Goal: Task Accomplishment & Management: Use online tool/utility

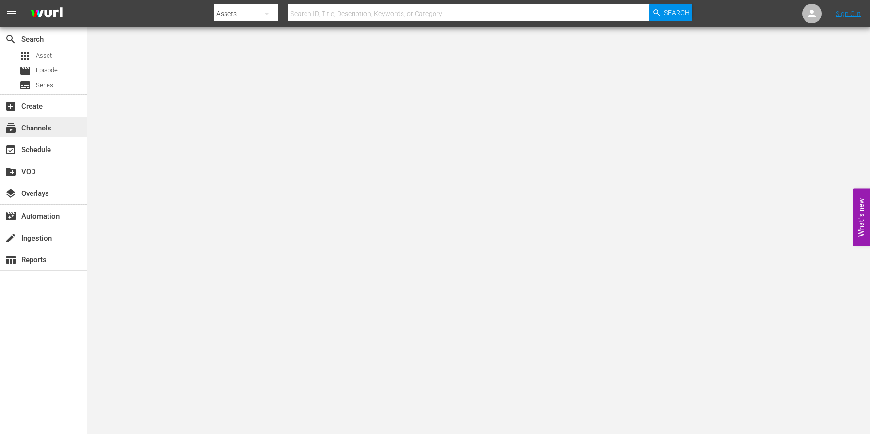
click at [13, 129] on span "subscriptions" at bounding box center [11, 128] width 12 height 12
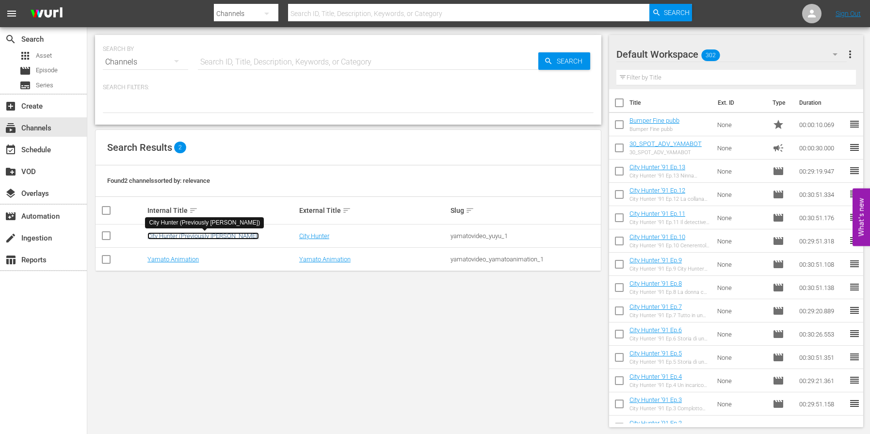
click at [202, 237] on link "City Hunter (Previously [PERSON_NAME])" at bounding box center [203, 235] width 112 height 7
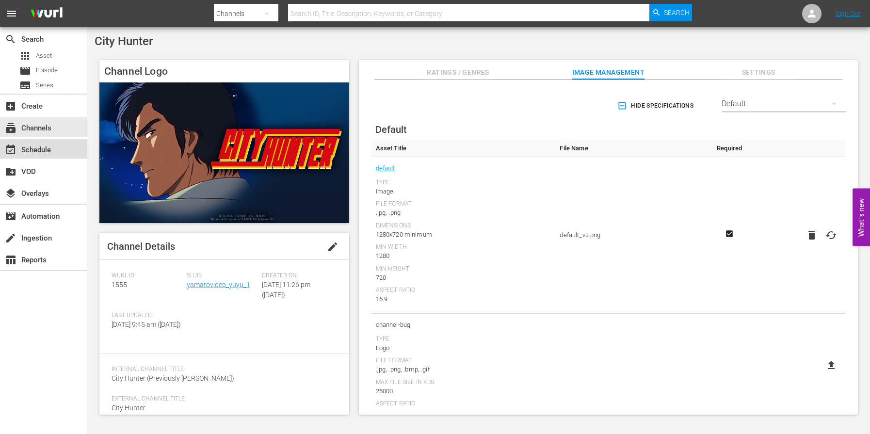
click at [34, 153] on div "event_available Schedule" at bounding box center [27, 148] width 54 height 9
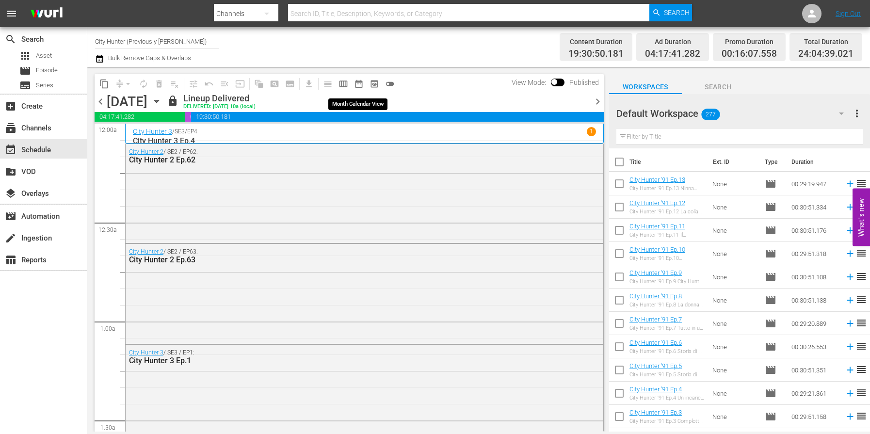
click at [360, 84] on span "date_range_outlined" at bounding box center [359, 84] width 10 height 10
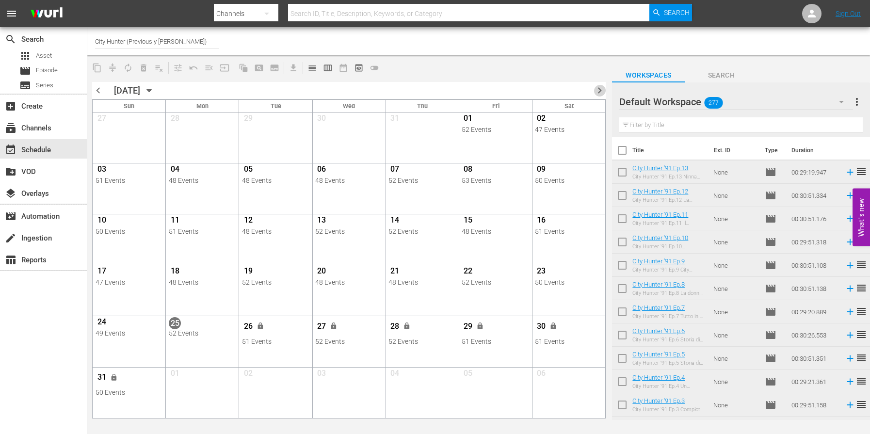
click at [600, 94] on span "chevron_right" at bounding box center [600, 90] width 12 height 12
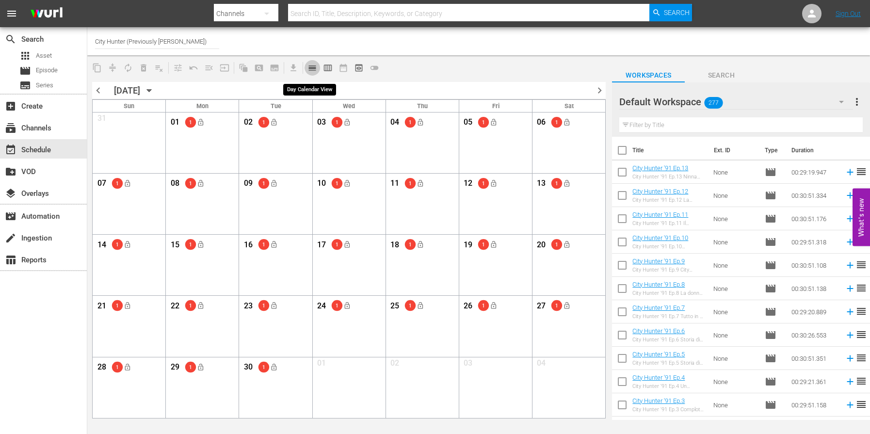
click at [315, 65] on span "calendar_view_day_outlined" at bounding box center [313, 68] width 10 height 10
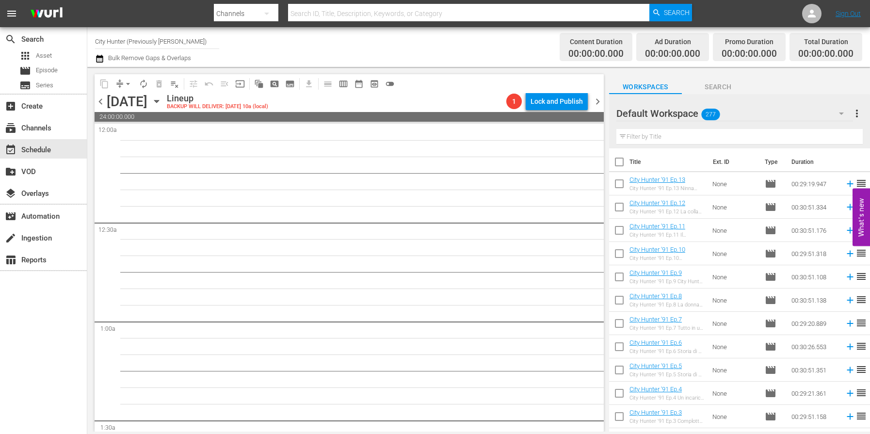
click at [162, 100] on icon "button" at bounding box center [156, 101] width 11 height 11
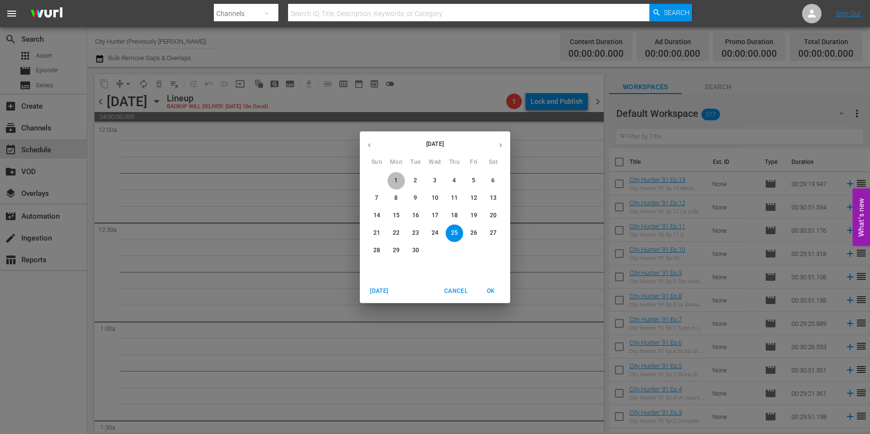
click at [396, 181] on p "1" at bounding box center [395, 181] width 3 height 8
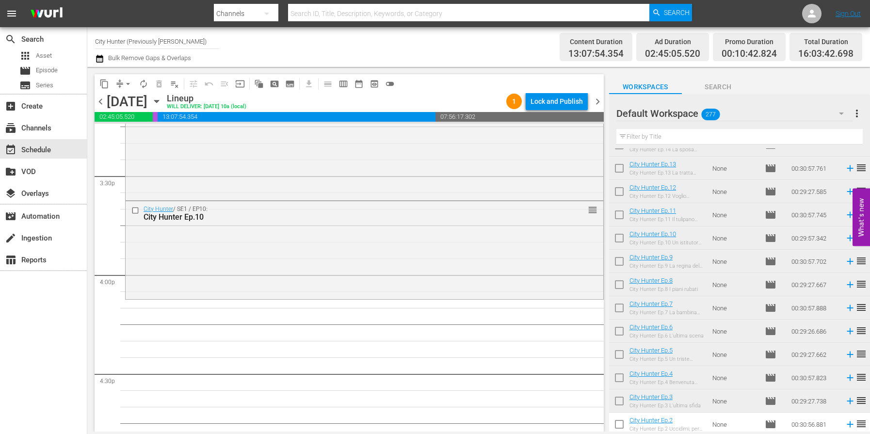
scroll to position [3015, 0]
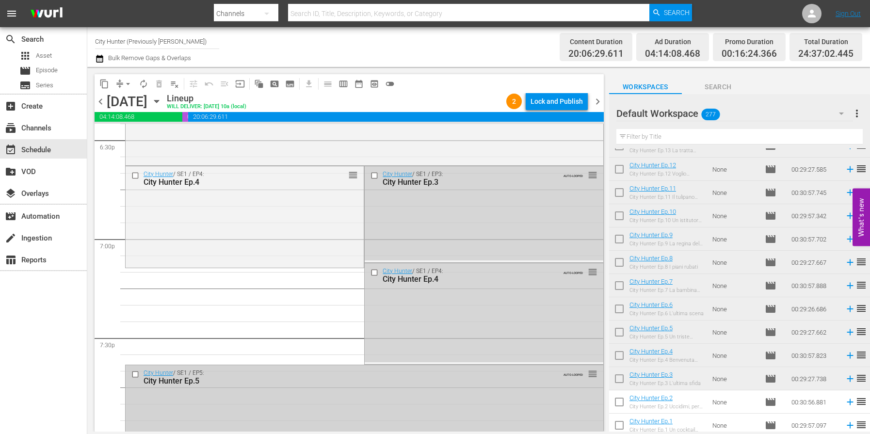
scroll to position [3650, 0]
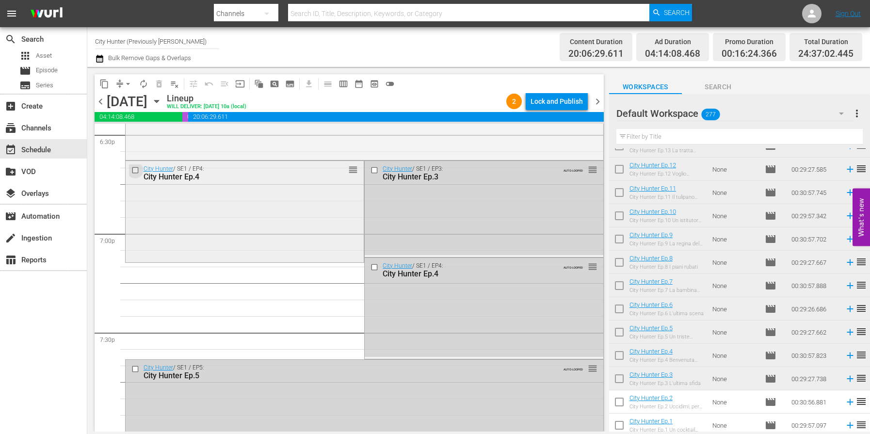
click at [136, 169] on input "checkbox" at bounding box center [136, 170] width 10 height 8
click at [159, 88] on span "delete_forever_outlined" at bounding box center [159, 84] width 10 height 10
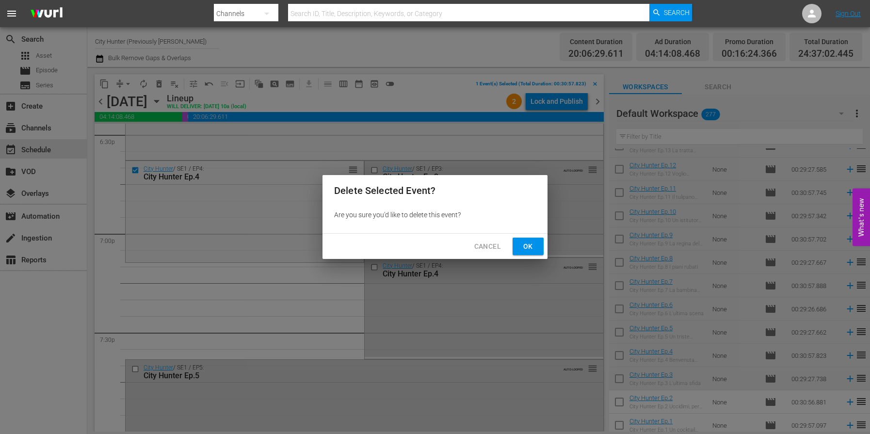
drag, startPoint x: 522, startPoint y: 242, endPoint x: 384, endPoint y: 258, distance: 139.6
click at [522, 242] on span "Ok" at bounding box center [528, 247] width 16 height 12
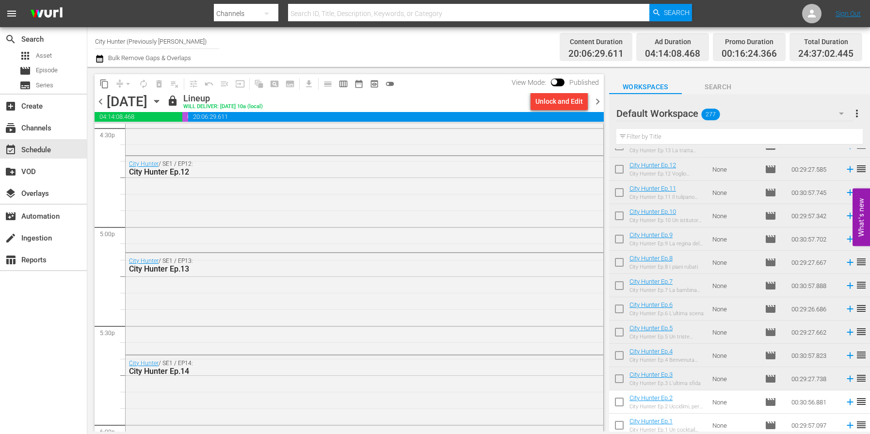
scroll to position [3255, 0]
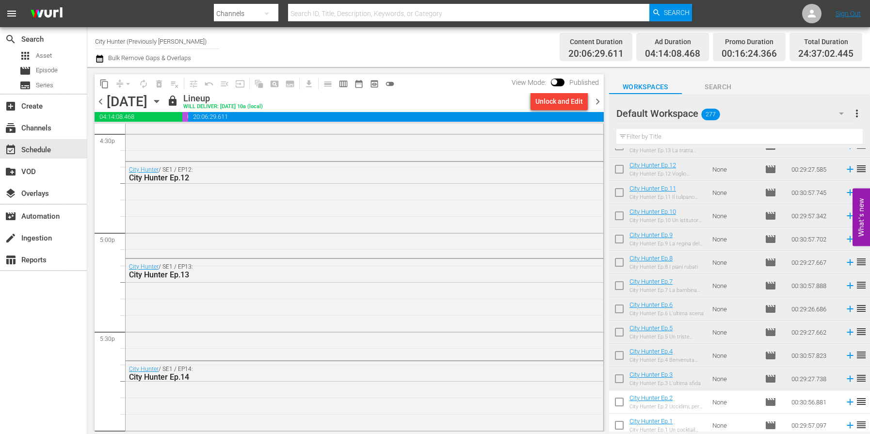
click at [100, 103] on span "chevron_left" at bounding box center [101, 102] width 12 height 12
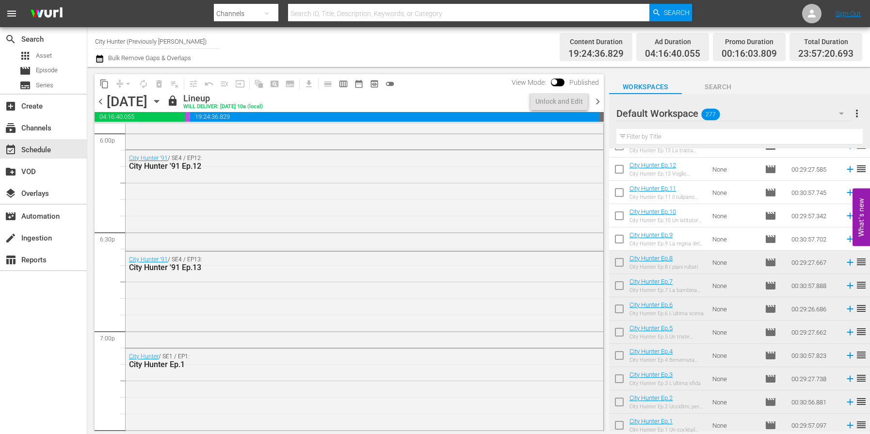
scroll to position [3140, 0]
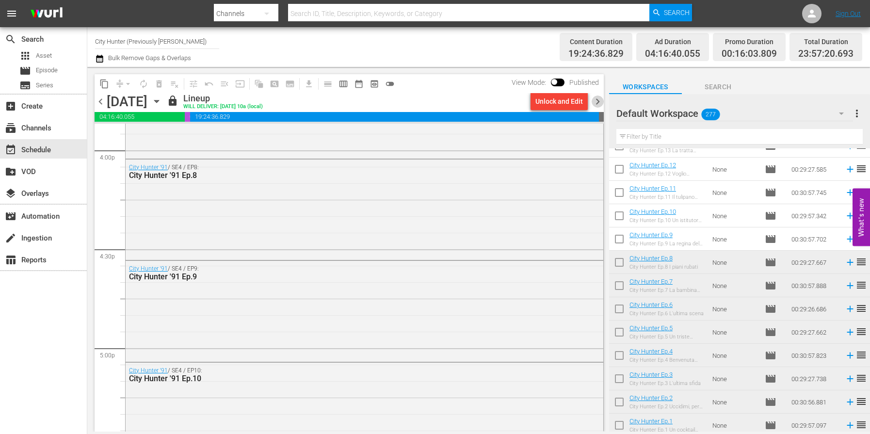
click at [597, 104] on span "chevron_right" at bounding box center [598, 102] width 12 height 12
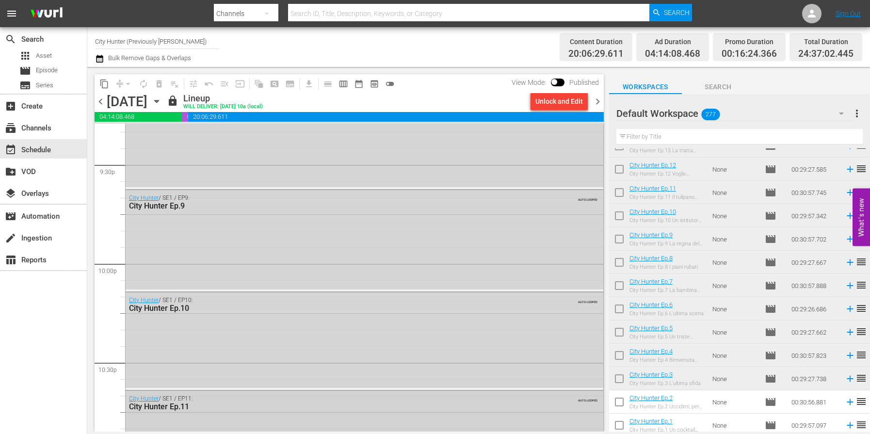
scroll to position [4474, 0]
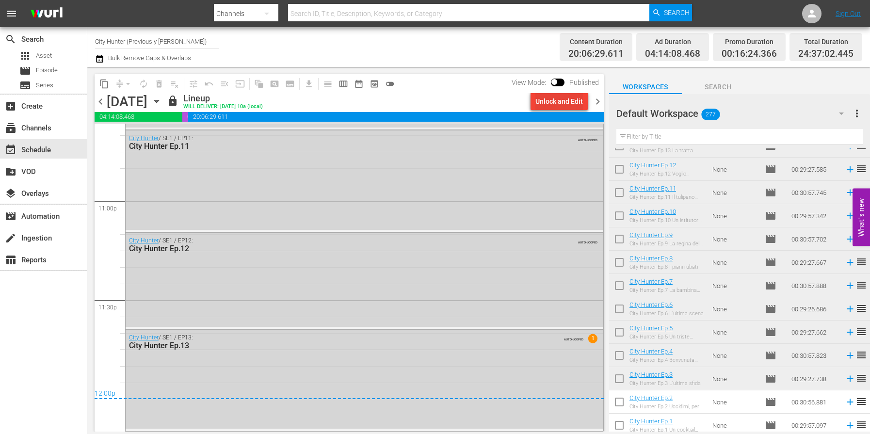
click at [560, 104] on div "Unlock and Edit" at bounding box center [559, 101] width 48 height 17
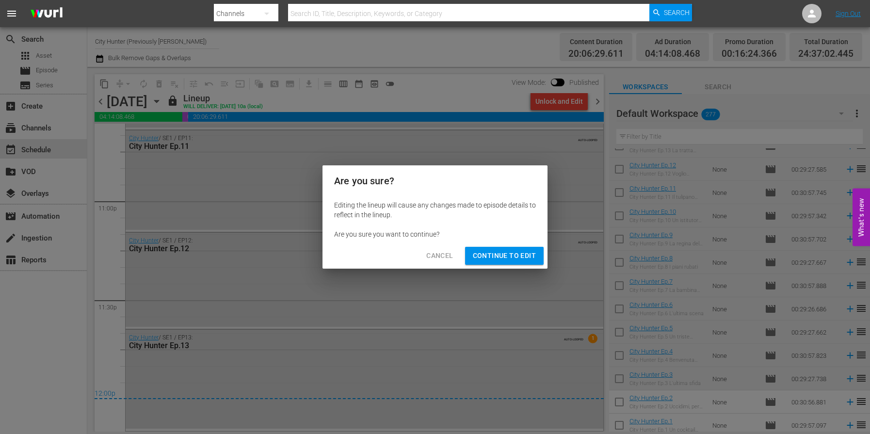
click at [486, 259] on span "Continue to Edit" at bounding box center [504, 256] width 63 height 12
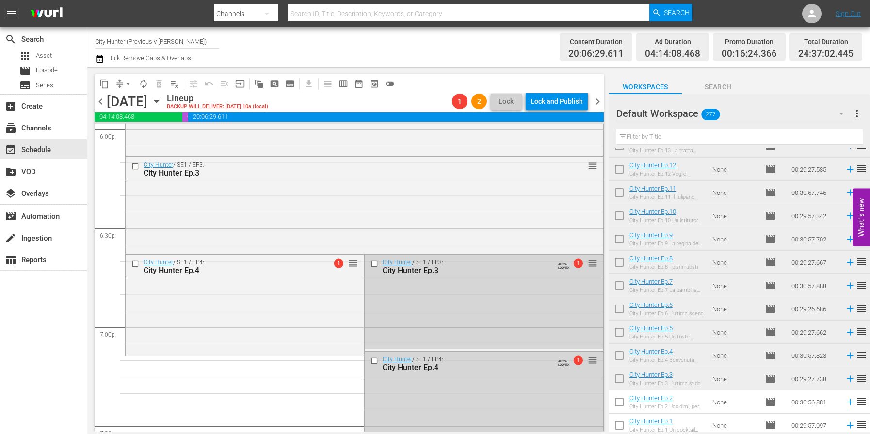
scroll to position [3559, 0]
click at [134, 262] on input "checkbox" at bounding box center [136, 261] width 10 height 8
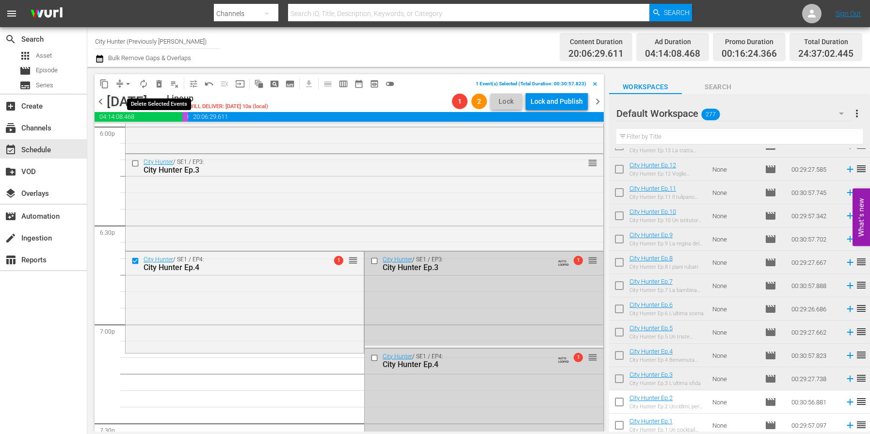
click at [158, 83] on span "delete_forever_outlined" at bounding box center [159, 84] width 10 height 10
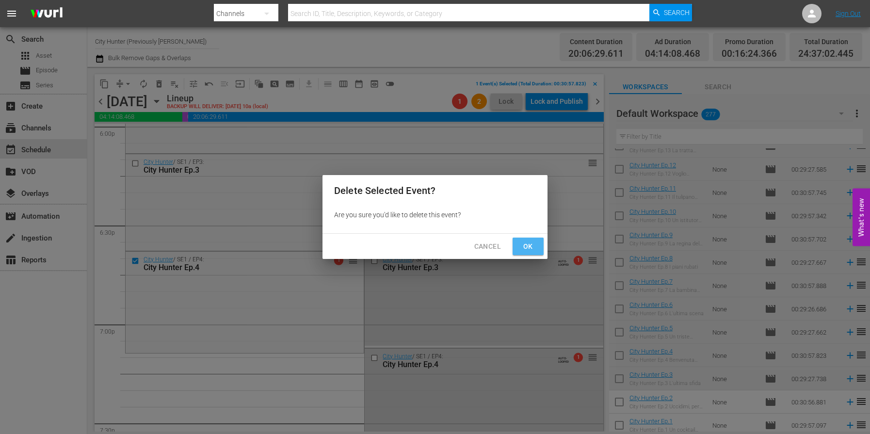
click at [518, 244] on button "Ok" at bounding box center [528, 247] width 31 height 18
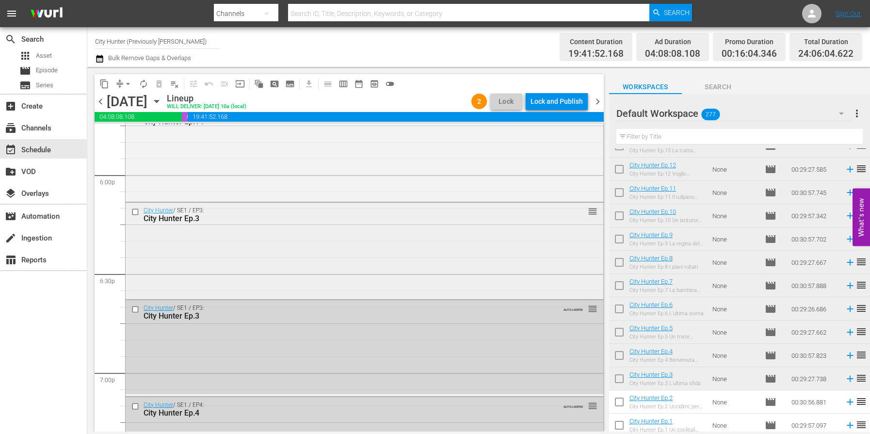
scroll to position [3549, 0]
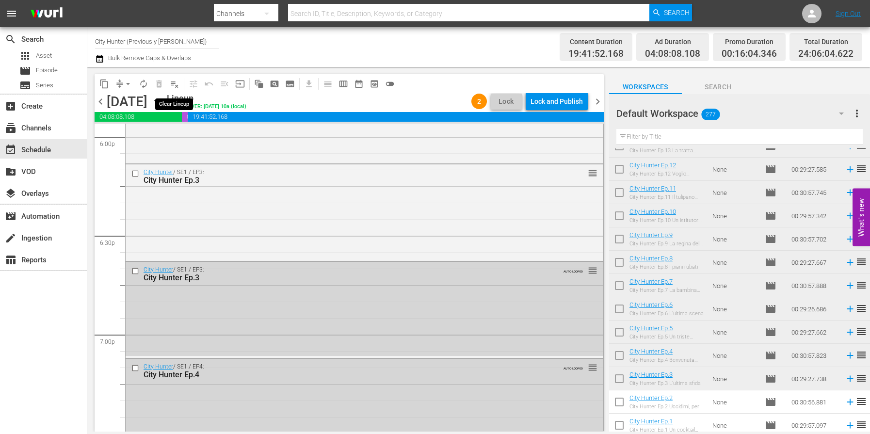
click at [173, 83] on span "playlist_remove_outlined" at bounding box center [175, 84] width 10 height 10
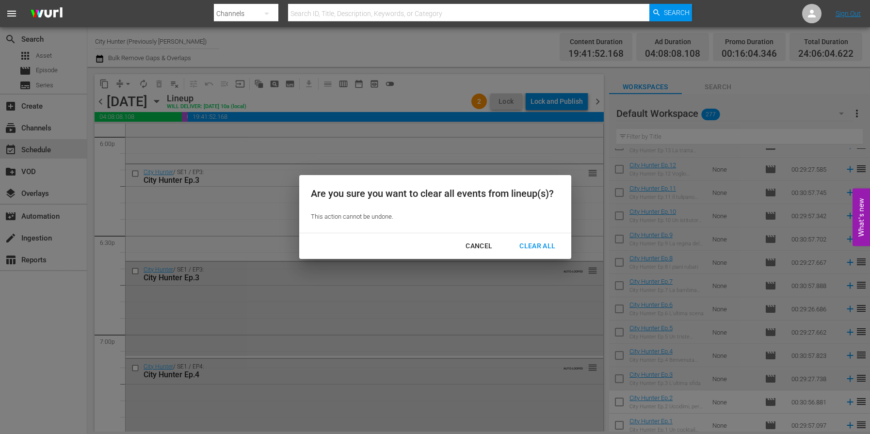
click at [531, 246] on div "Clear All" at bounding box center [537, 246] width 51 height 12
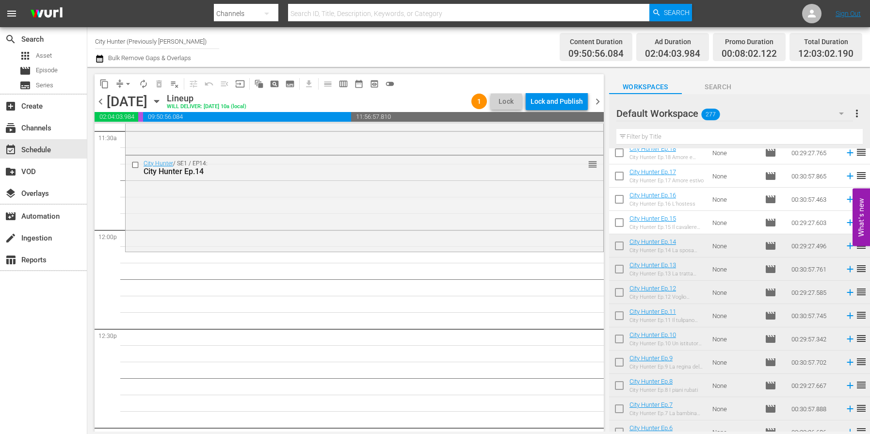
scroll to position [2296, 0]
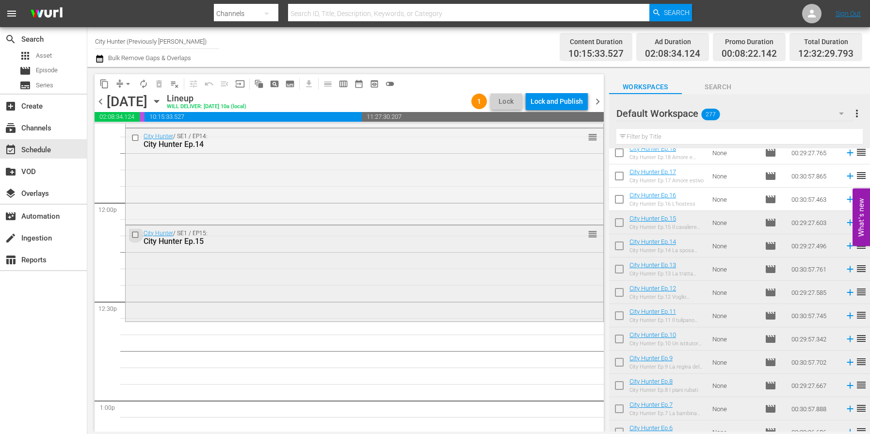
click at [137, 235] on input "checkbox" at bounding box center [136, 234] width 10 height 8
click at [158, 85] on span "delete_forever_outlined" at bounding box center [159, 84] width 10 height 10
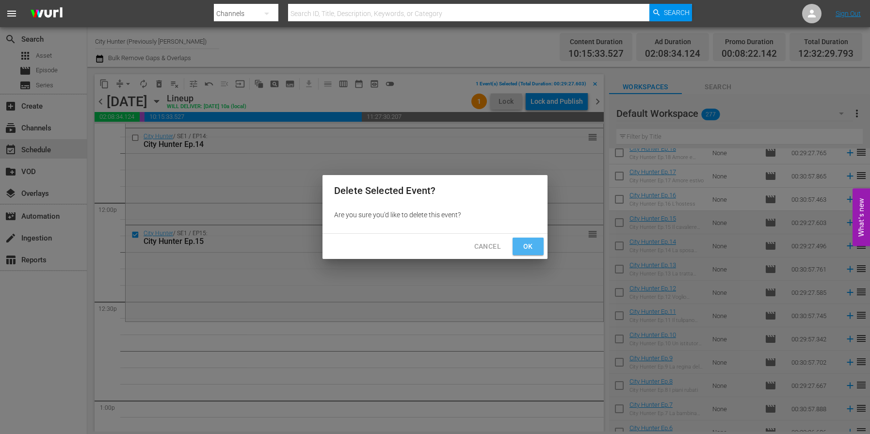
click at [523, 245] on span "Ok" at bounding box center [528, 247] width 16 height 12
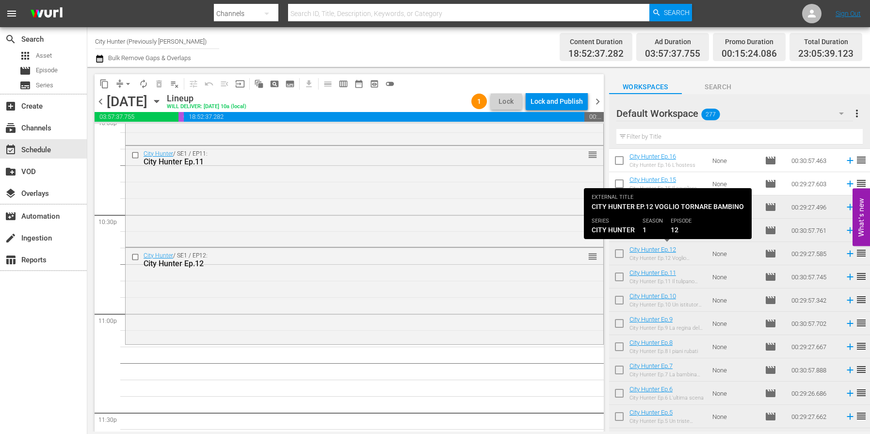
scroll to position [4403, 0]
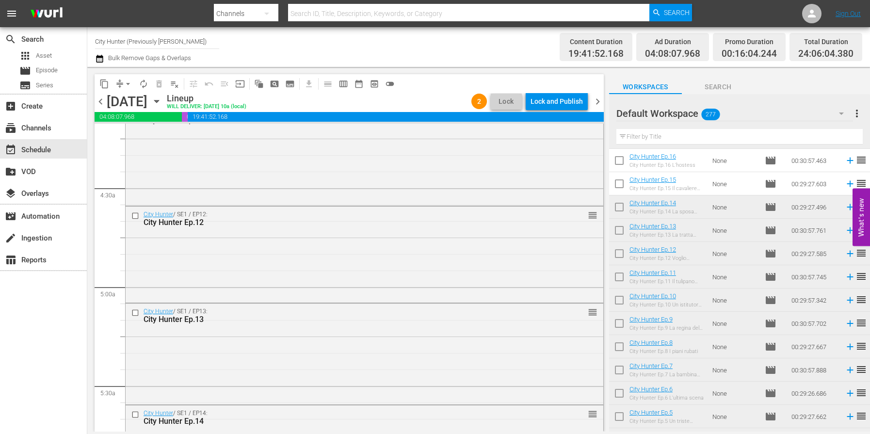
scroll to position [828, 0]
click at [134, 212] on input "checkbox" at bounding box center [136, 214] width 10 height 8
click at [159, 88] on button "delete_forever_outlined" at bounding box center [159, 84] width 16 height 16
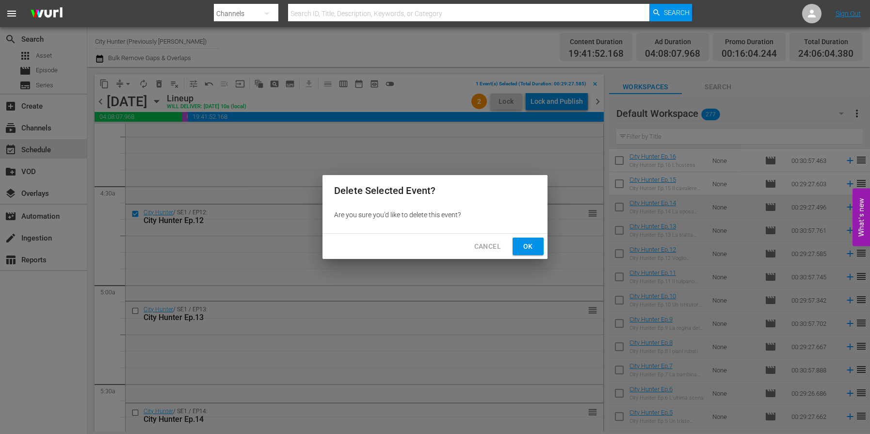
click at [521, 241] on span "Ok" at bounding box center [528, 247] width 16 height 12
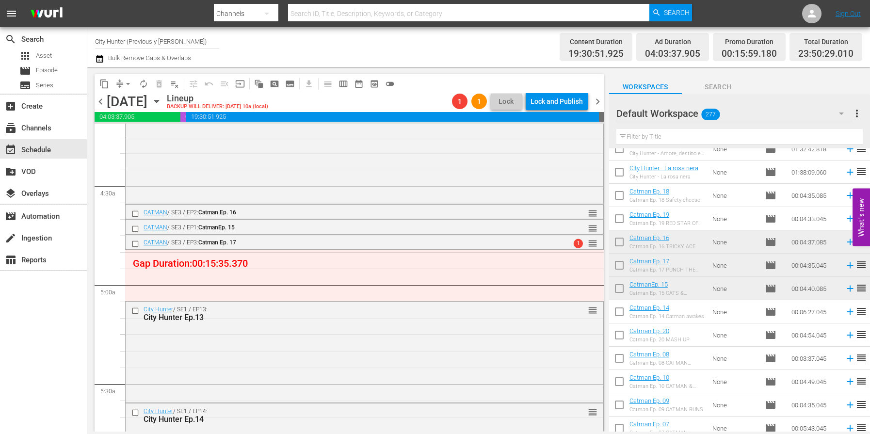
scroll to position [3435, 0]
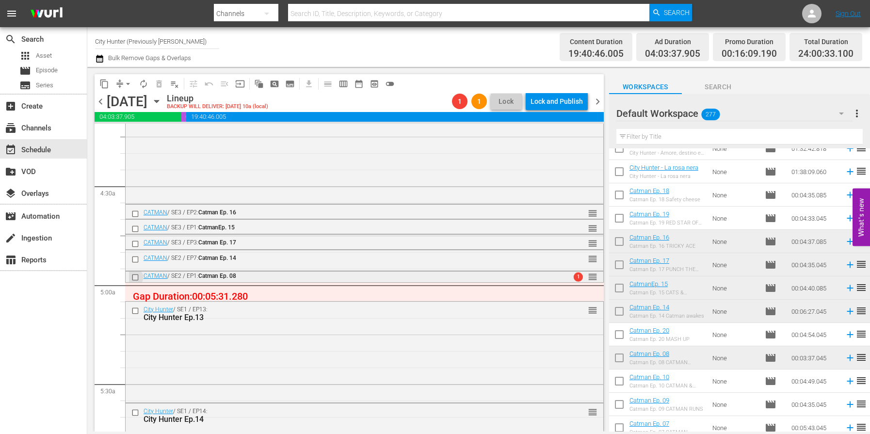
click at [134, 278] on input "checkbox" at bounding box center [136, 277] width 10 height 8
click at [138, 260] on input "checkbox" at bounding box center [136, 259] width 10 height 8
click at [161, 85] on span "delete_forever_outlined" at bounding box center [159, 84] width 10 height 10
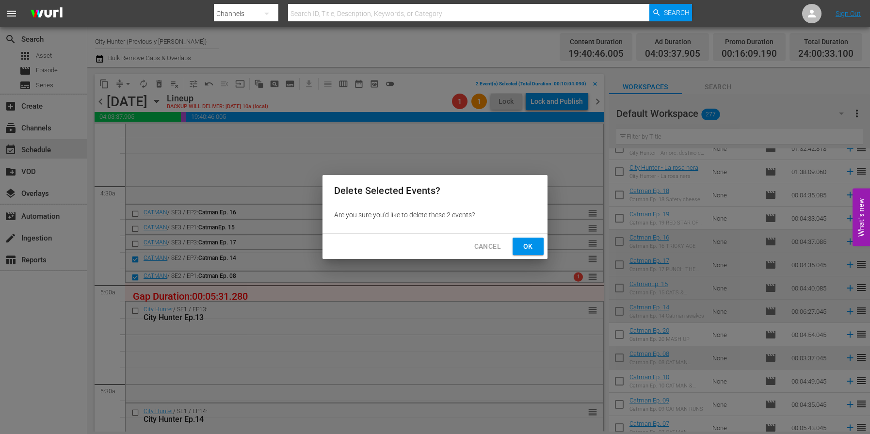
click at [531, 247] on span "Ok" at bounding box center [528, 247] width 16 height 12
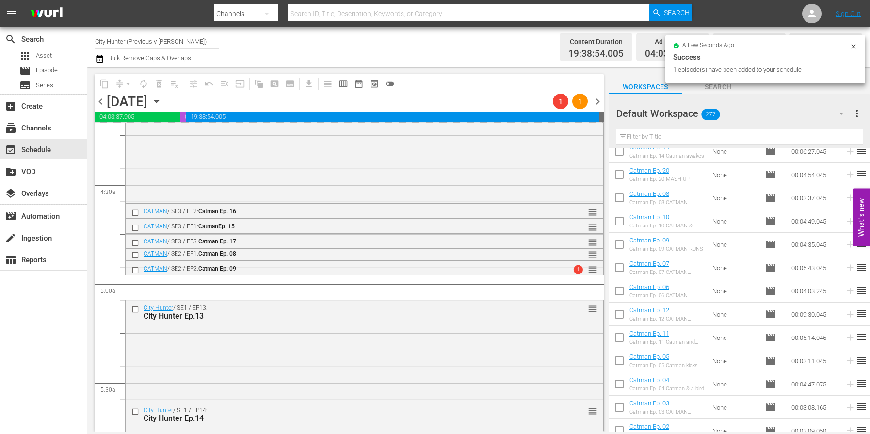
scroll to position [831, 0]
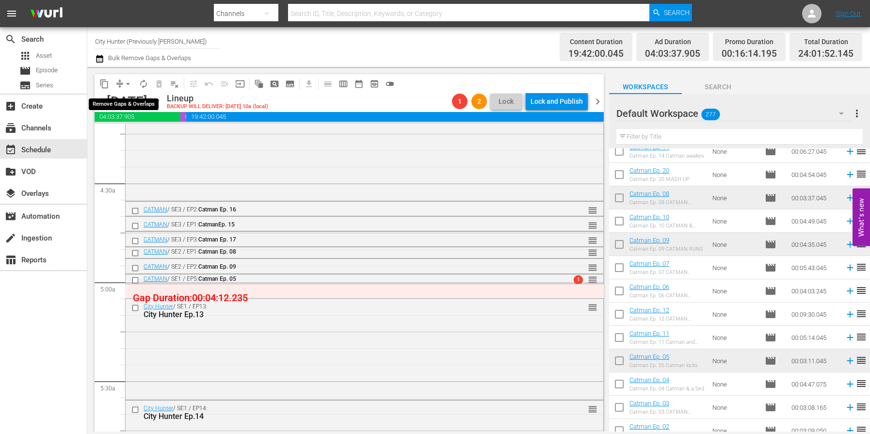
click at [126, 83] on span "arrow_drop_down" at bounding box center [128, 84] width 10 height 10
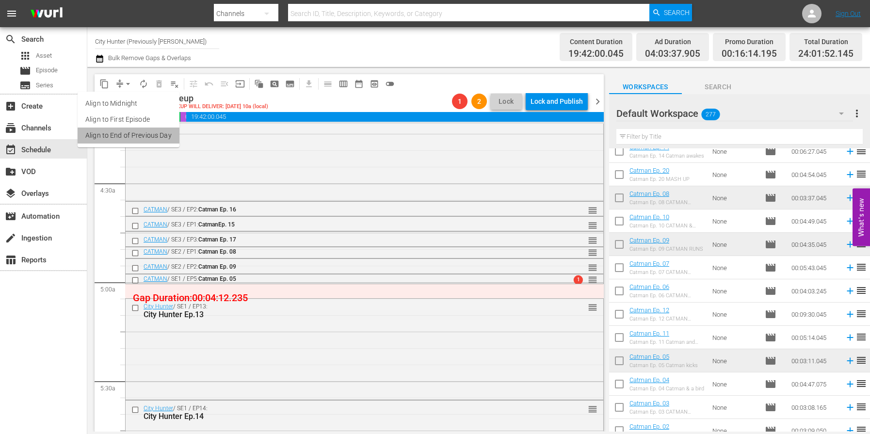
click at [156, 131] on li "Align to End of Previous Day" at bounding box center [129, 136] width 102 height 16
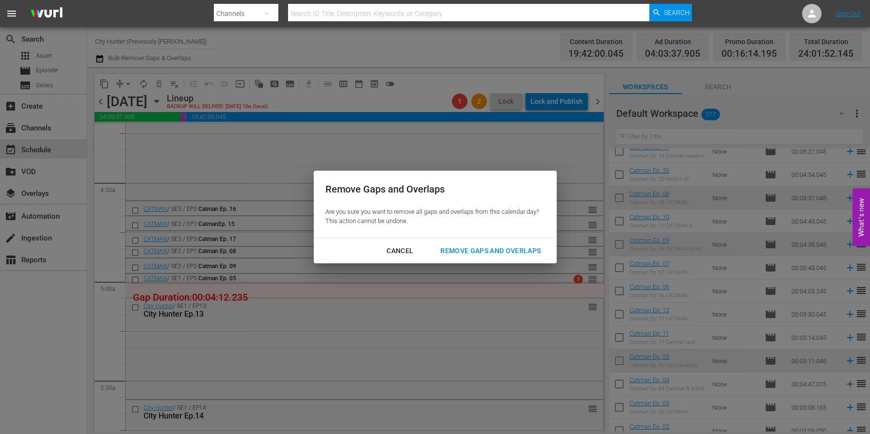
click at [476, 241] on div "Cancel Remove Gaps and Overlaps" at bounding box center [435, 251] width 243 height 26
click at [477, 245] on div "Remove Gaps and Overlaps" at bounding box center [491, 251] width 116 height 12
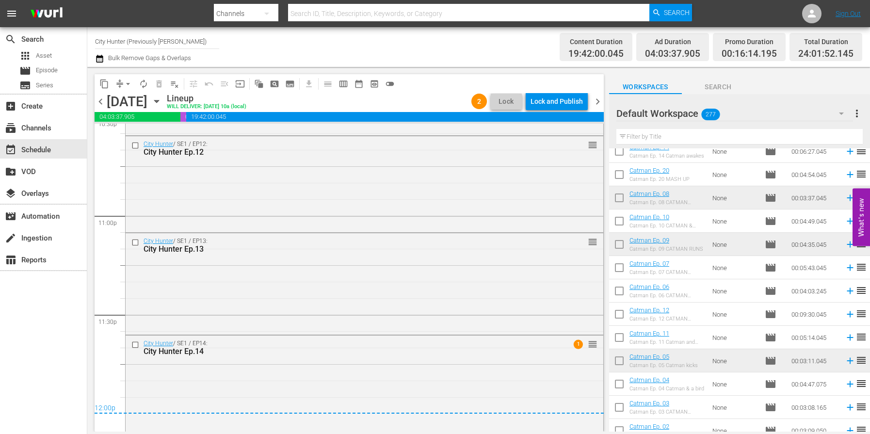
scroll to position [4460, 0]
click at [599, 103] on span "chevron_right" at bounding box center [598, 102] width 12 height 12
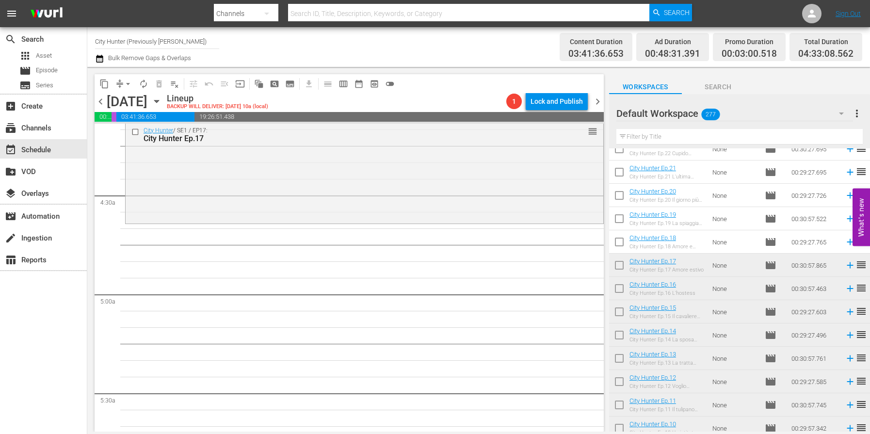
scroll to position [2778, 0]
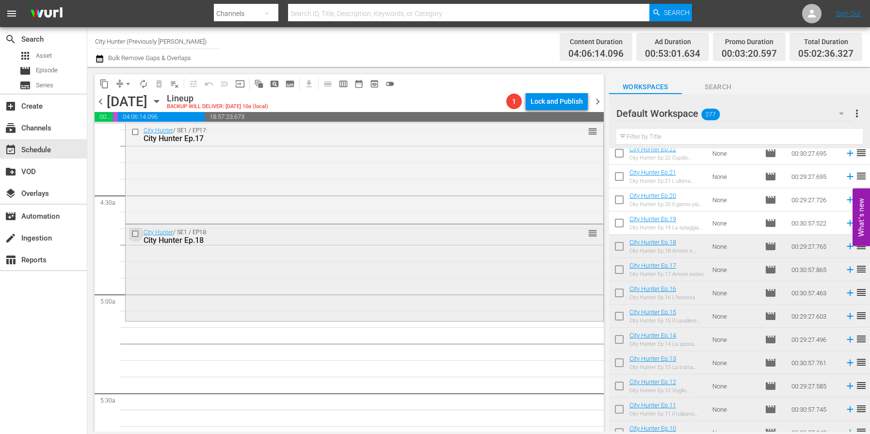
click at [136, 234] on input "checkbox" at bounding box center [136, 234] width 10 height 8
click at [161, 88] on span "delete_forever_outlined" at bounding box center [159, 84] width 10 height 10
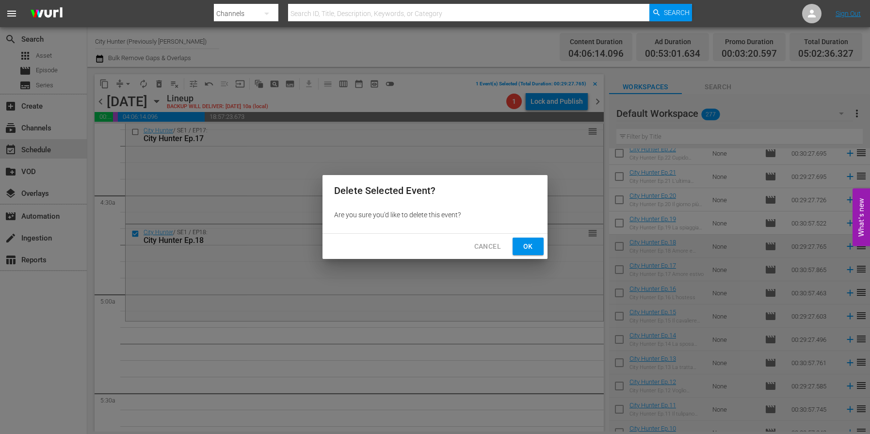
drag, startPoint x: 546, startPoint y: 251, endPoint x: 527, endPoint y: 245, distance: 20.4
click at [545, 251] on div "Cancel Ok" at bounding box center [435, 247] width 225 height 26
click at [523, 244] on span "Ok" at bounding box center [528, 247] width 16 height 12
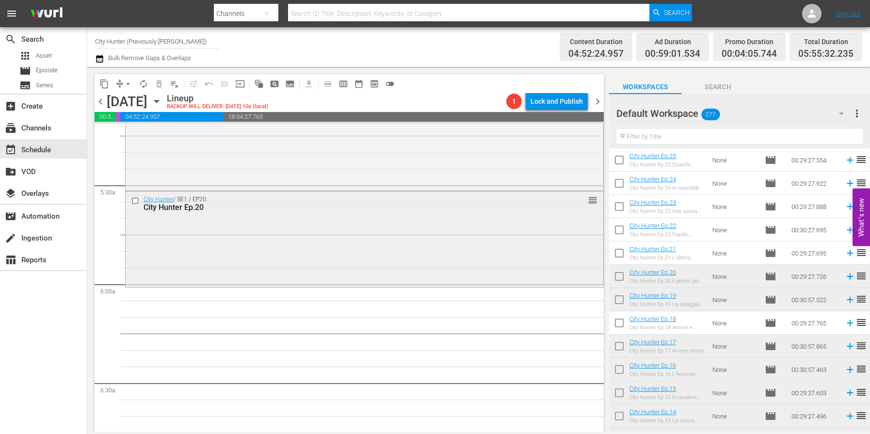
scroll to position [1068, 0]
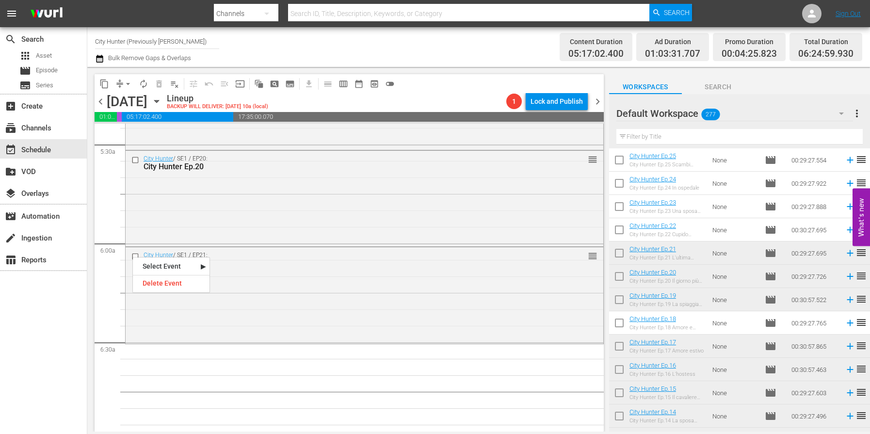
click at [134, 255] on input "checkbox" at bounding box center [136, 257] width 10 height 8
click at [160, 82] on span "delete_forever_outlined" at bounding box center [159, 84] width 10 height 10
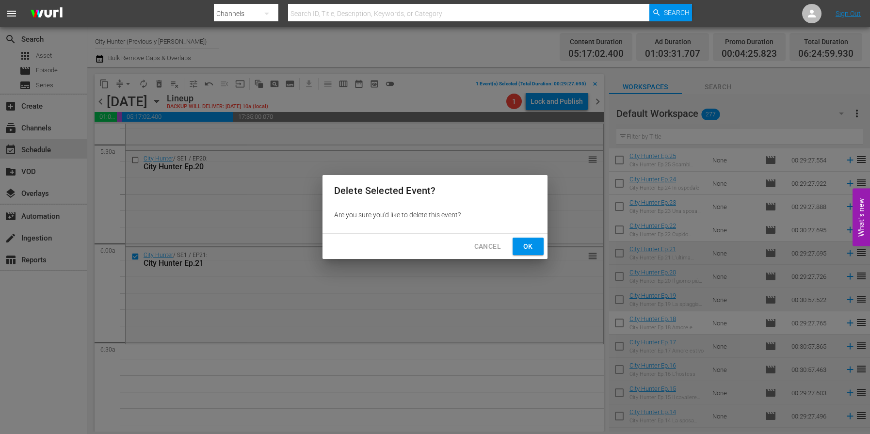
click at [529, 251] on span "Ok" at bounding box center [528, 247] width 16 height 12
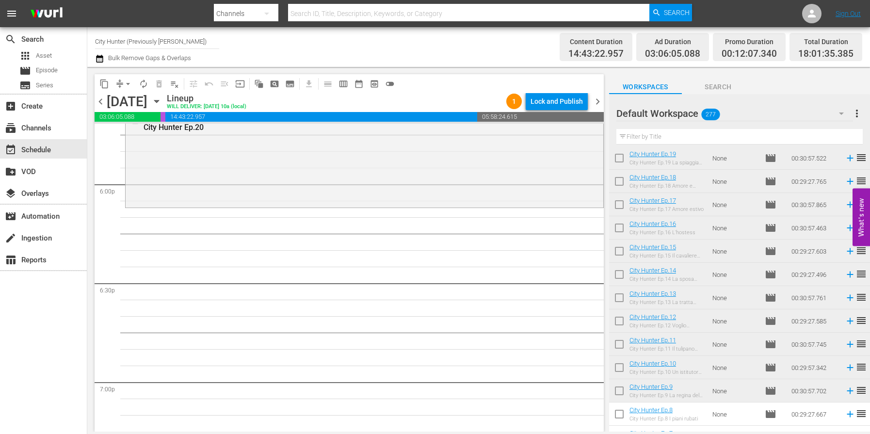
scroll to position [2847, 0]
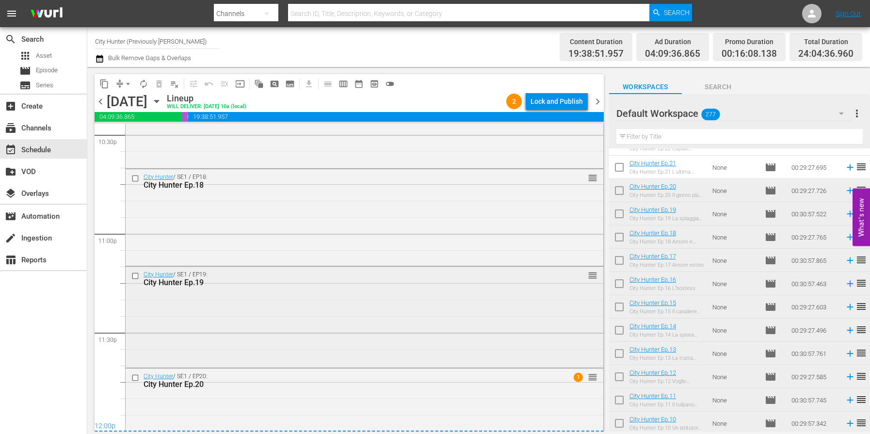
scroll to position [4475, 0]
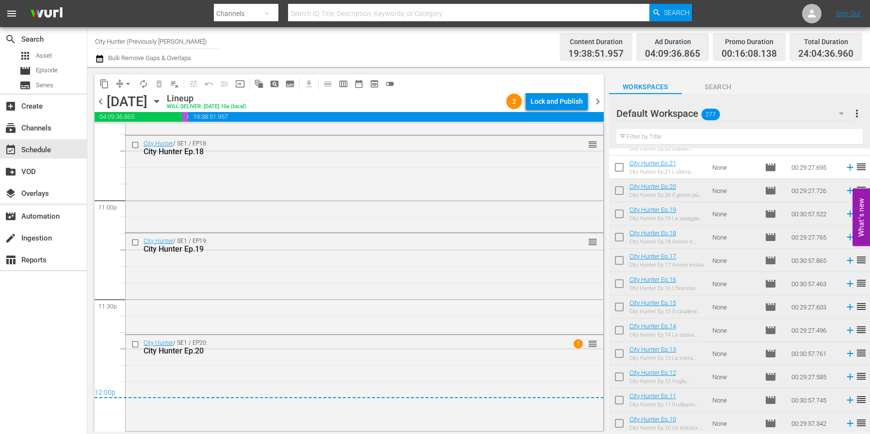
click at [596, 103] on span "chevron_right" at bounding box center [598, 102] width 12 height 12
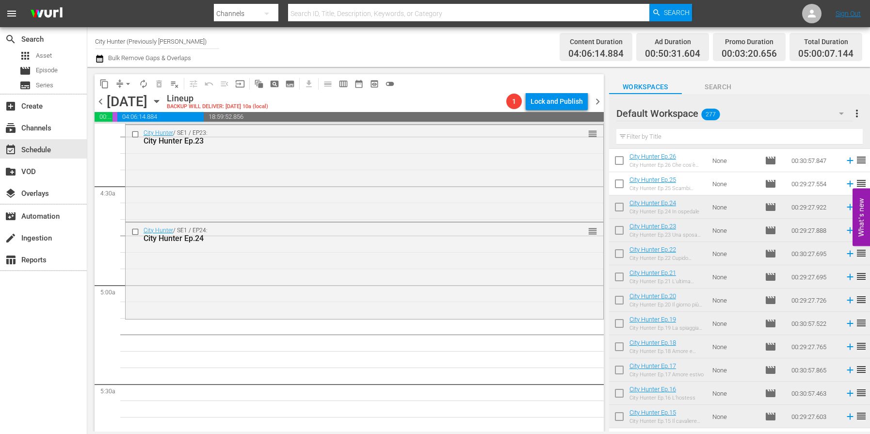
scroll to position [820, 0]
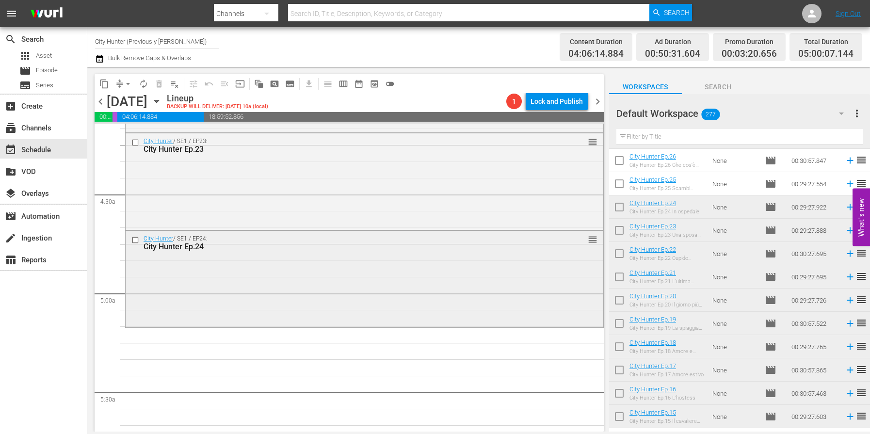
click at [136, 239] on input "checkbox" at bounding box center [136, 240] width 10 height 8
click at [157, 84] on span "delete_forever_outlined" at bounding box center [159, 84] width 10 height 10
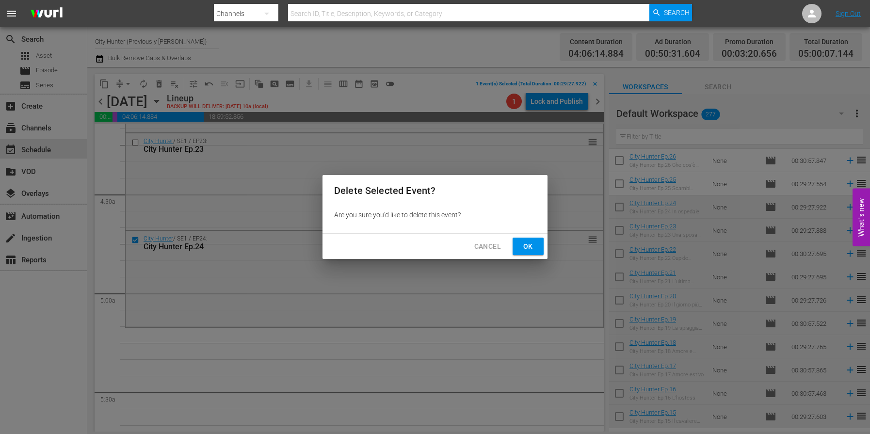
click at [531, 243] on span "Ok" at bounding box center [528, 247] width 16 height 12
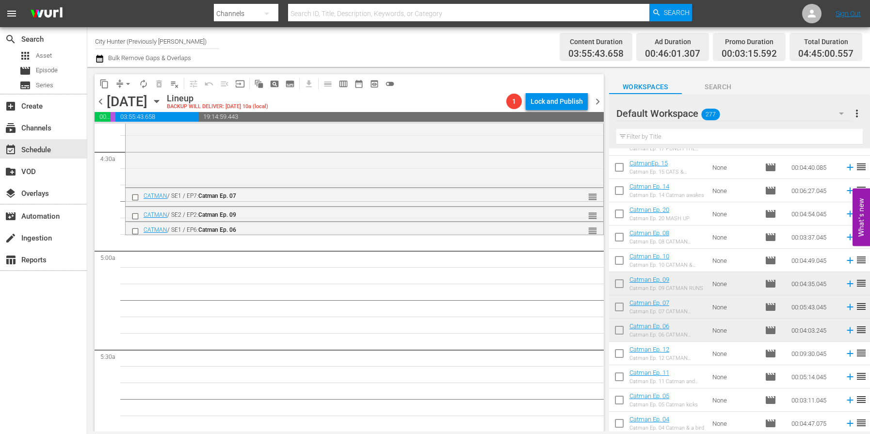
scroll to position [862, 0]
click at [134, 233] on input "checkbox" at bounding box center [136, 231] width 10 height 8
click at [156, 81] on span "delete_forever_outlined" at bounding box center [159, 84] width 10 height 10
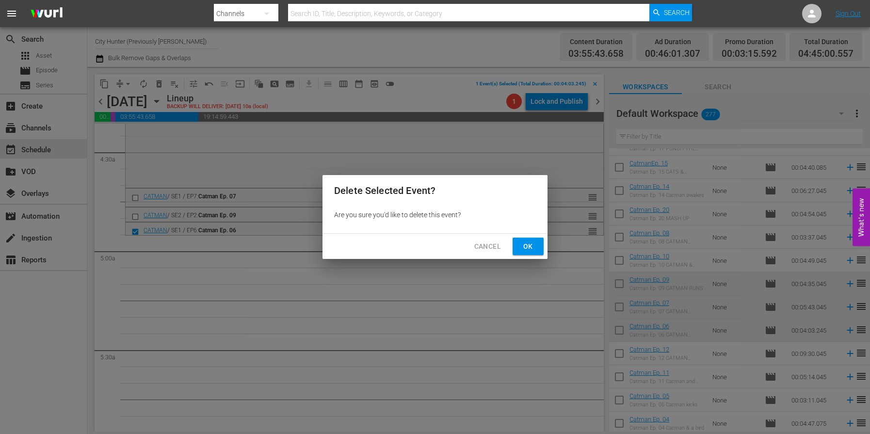
click at [527, 246] on span "Ok" at bounding box center [528, 247] width 16 height 12
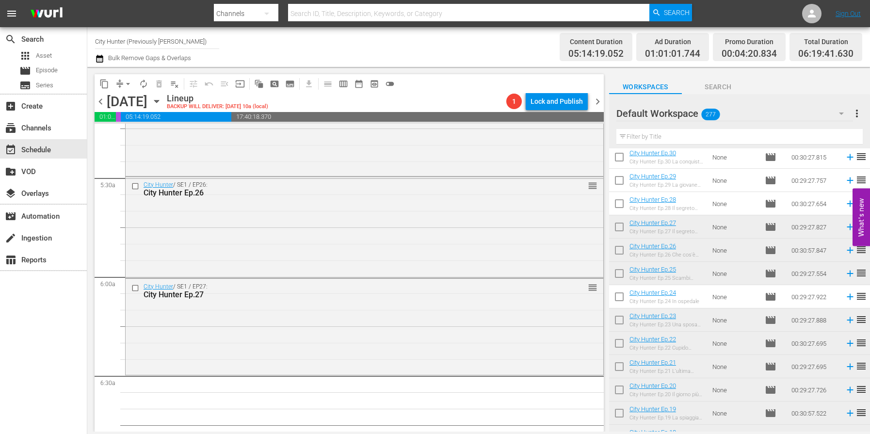
scroll to position [1003, 0]
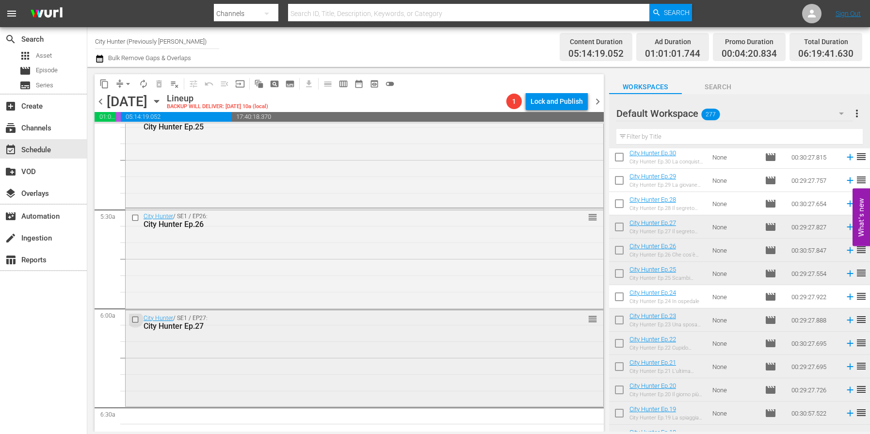
click at [132, 320] on input "checkbox" at bounding box center [136, 319] width 10 height 8
click at [159, 84] on span "delete_forever_outlined" at bounding box center [159, 84] width 10 height 10
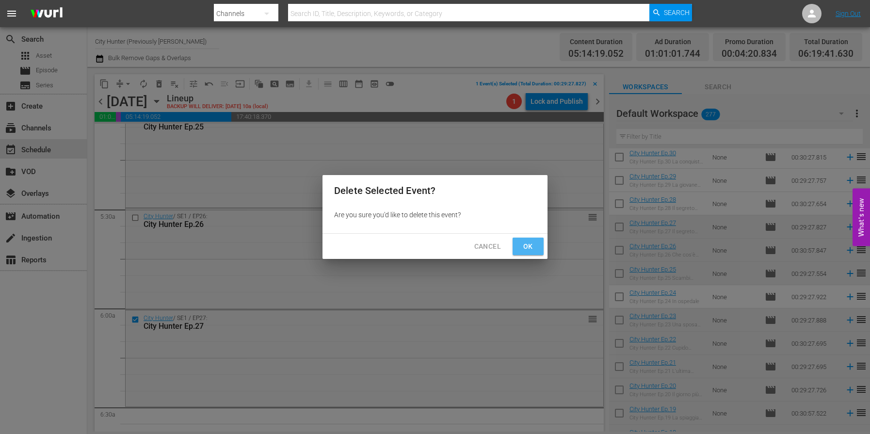
click at [531, 244] on span "Ok" at bounding box center [528, 247] width 16 height 12
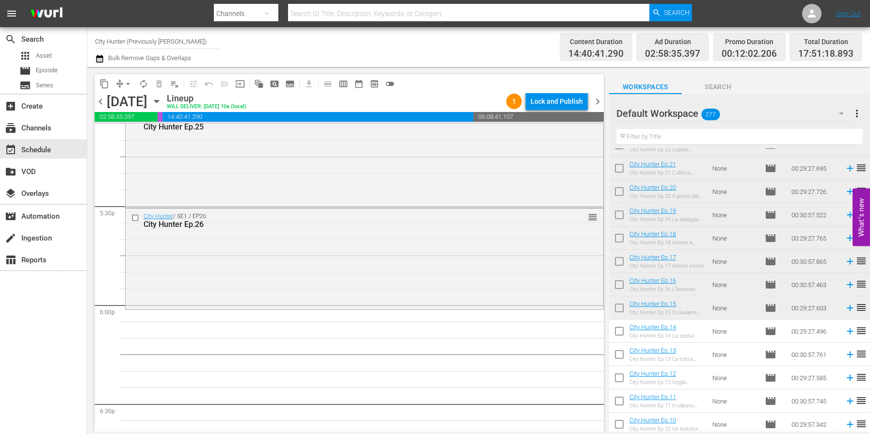
scroll to position [2749, 0]
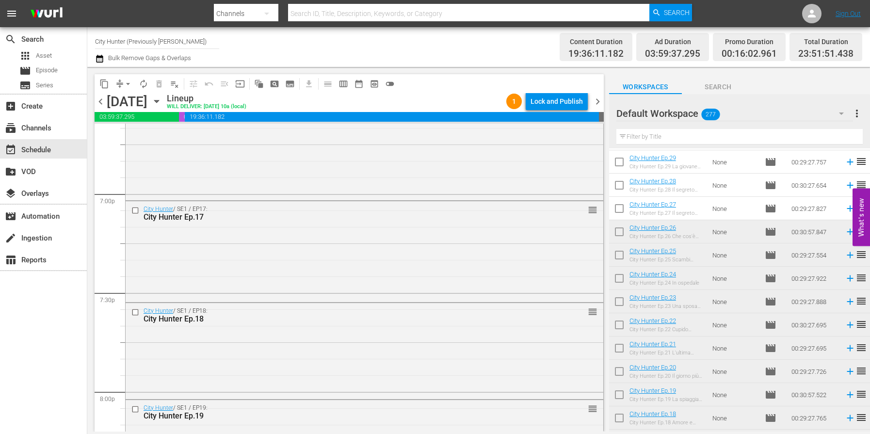
scroll to position [4448, 0]
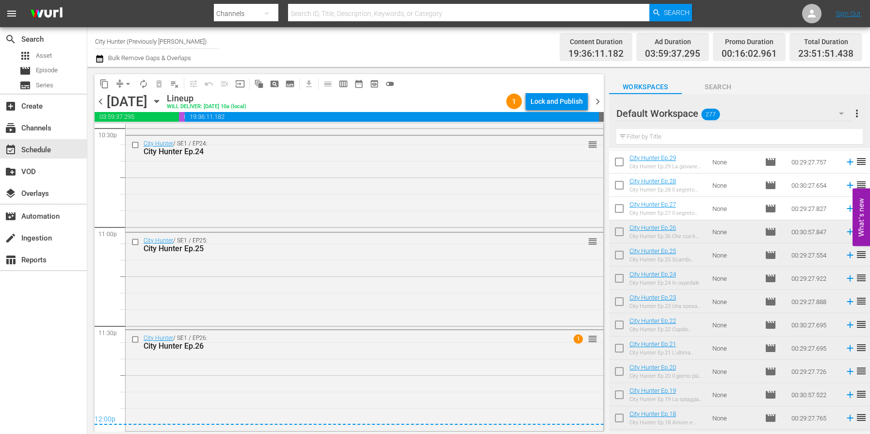
click at [596, 102] on span "chevron_right" at bounding box center [598, 102] width 12 height 12
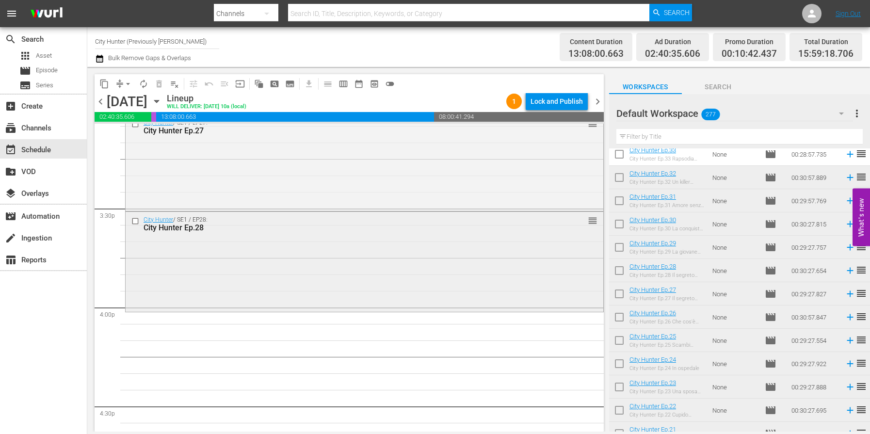
scroll to position [2985, 0]
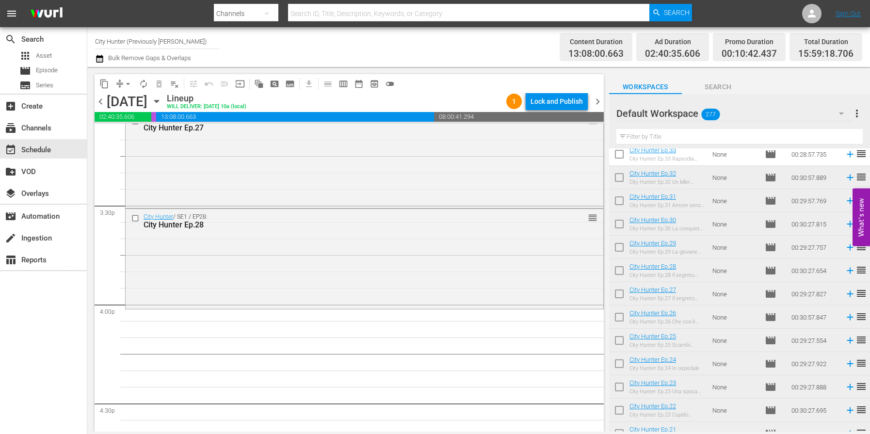
click at [697, 227] on div "City Hunter Ep.30 La conquista di [GEOGRAPHIC_DATA]" at bounding box center [667, 229] width 75 height 6
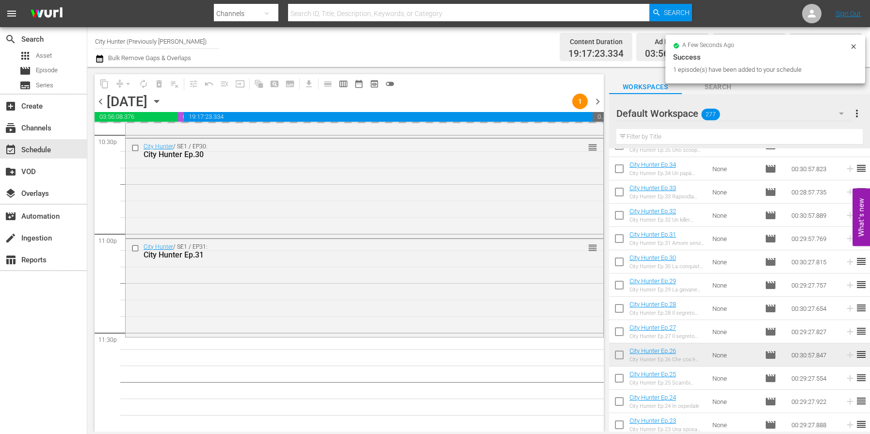
scroll to position [4441, 0]
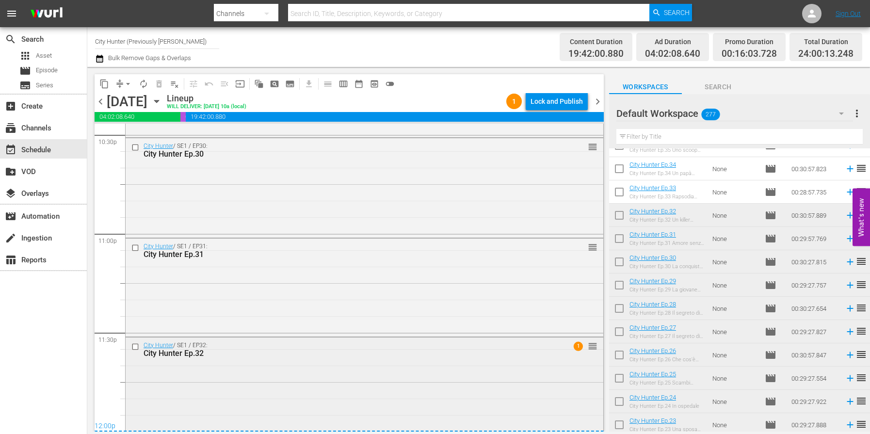
scroll to position [4449, 0]
